Goal: Information Seeking & Learning: Learn about a topic

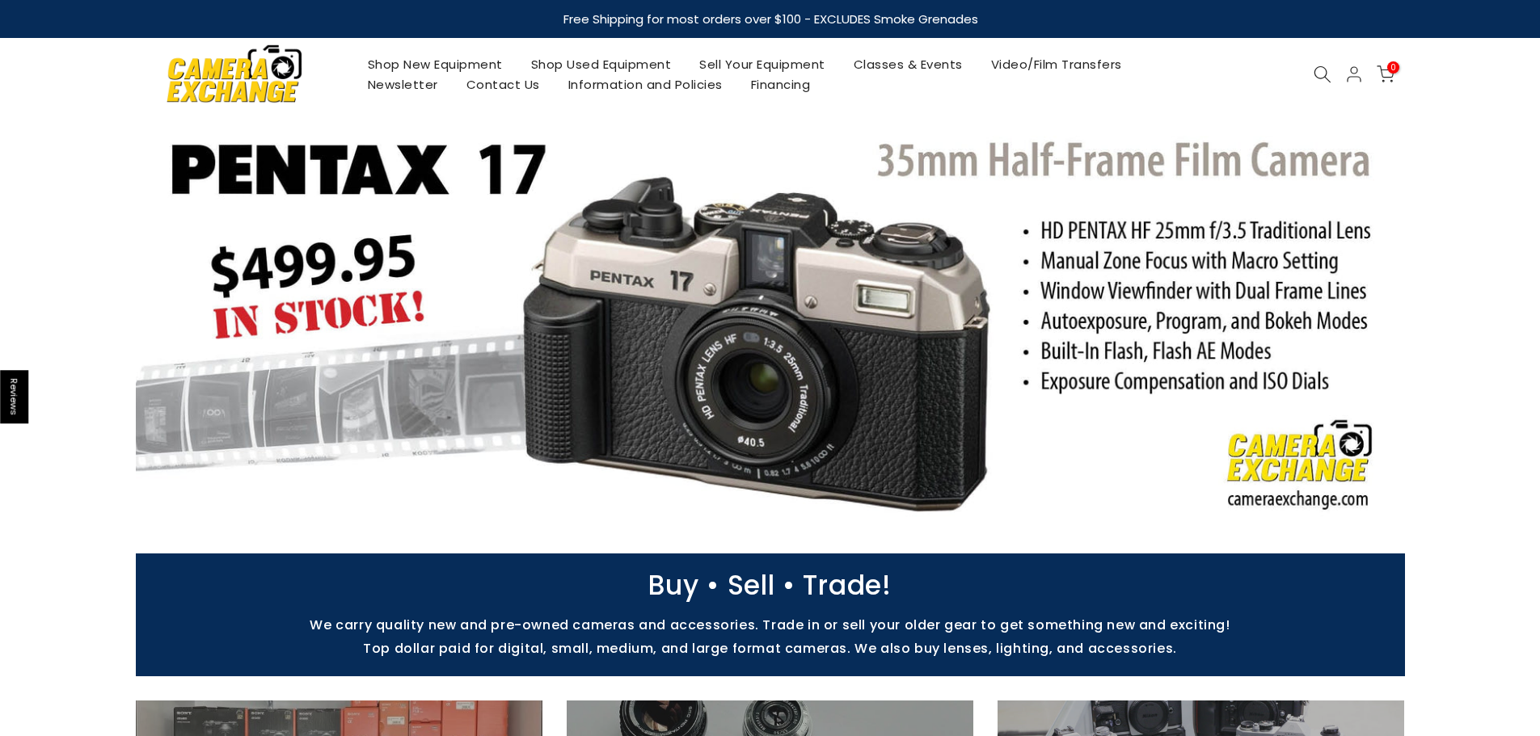
click at [942, 65] on link "Classes & Events" at bounding box center [907, 64] width 137 height 20
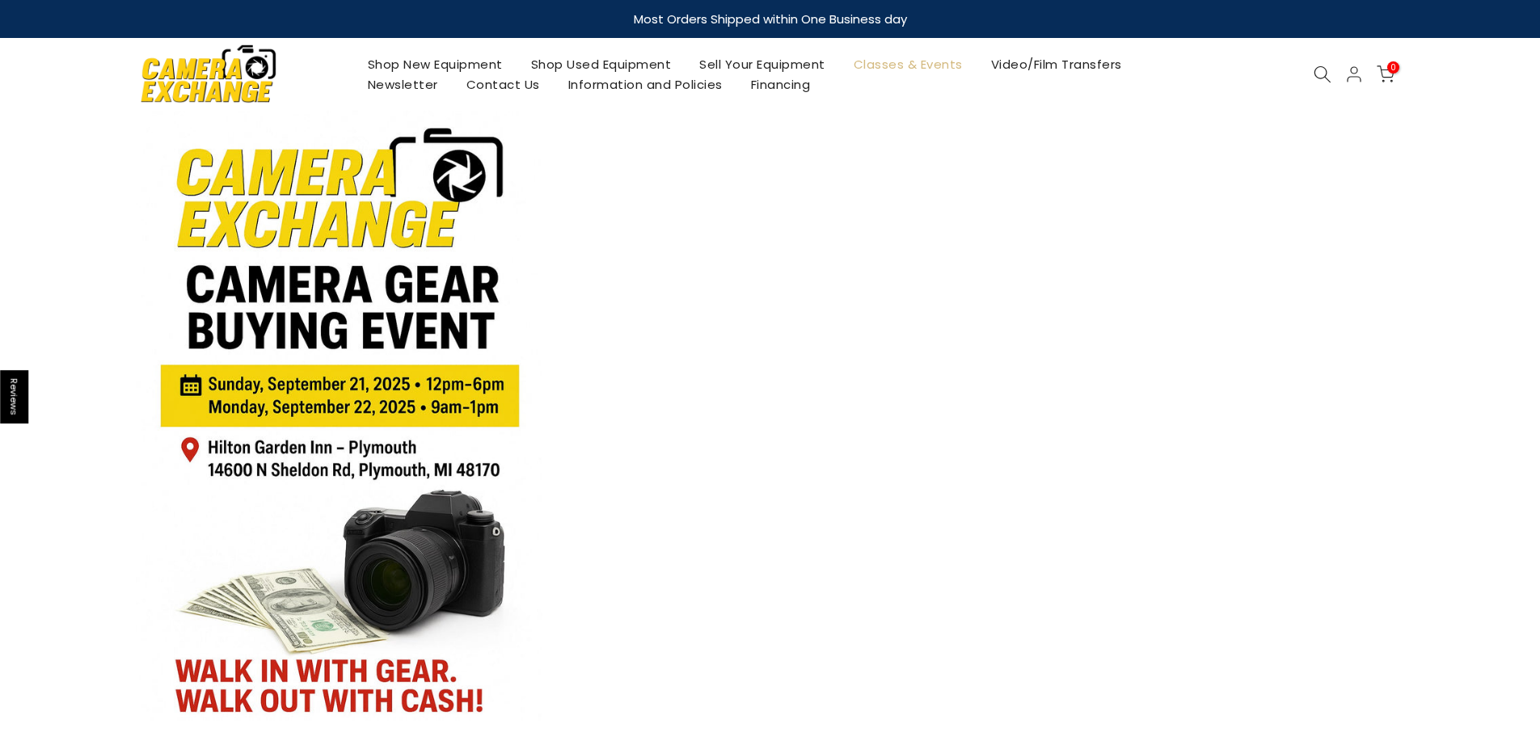
click at [1029, 61] on link "Video/Film Transfers" at bounding box center [1055, 64] width 159 height 20
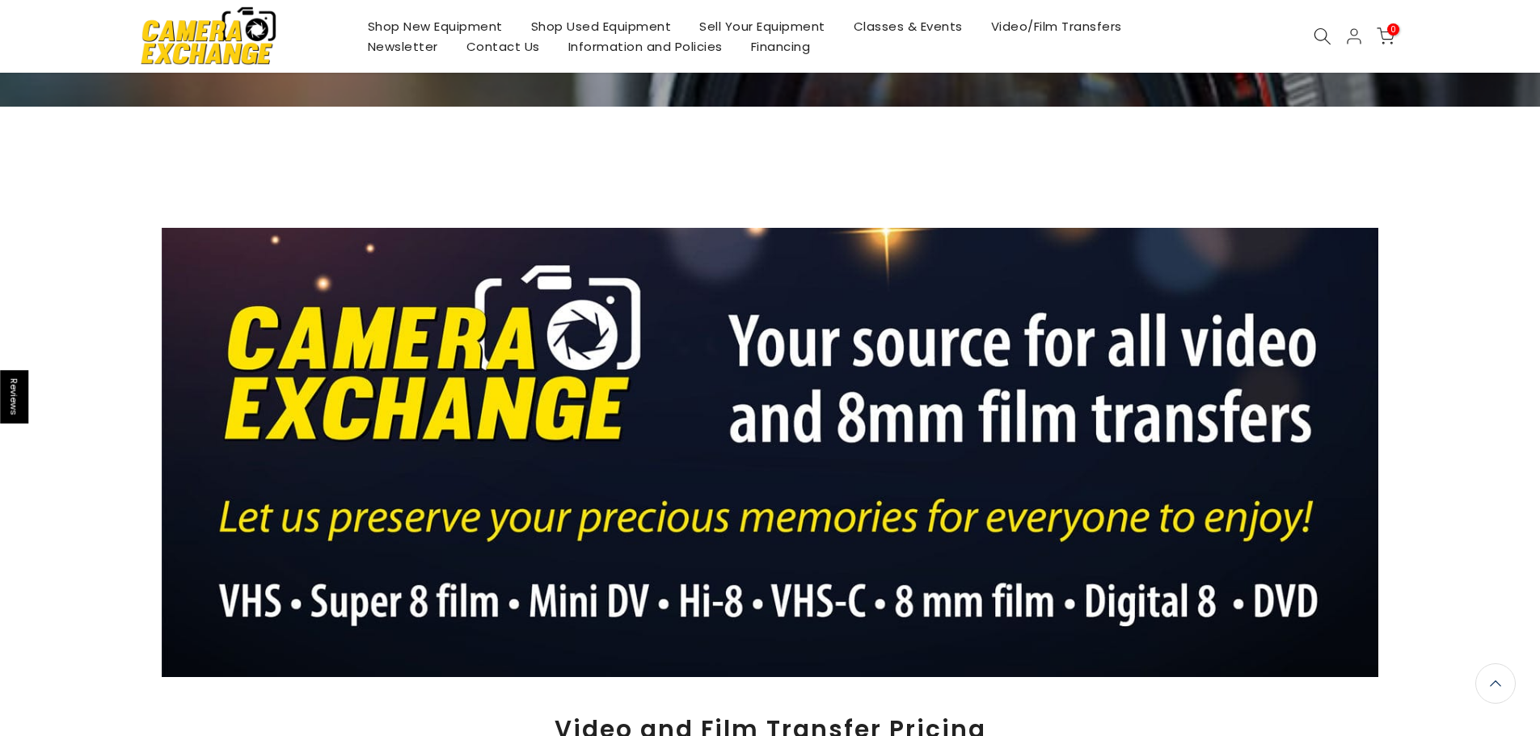
scroll to position [160, 0]
